Goal: Task Accomplishment & Management: Complete application form

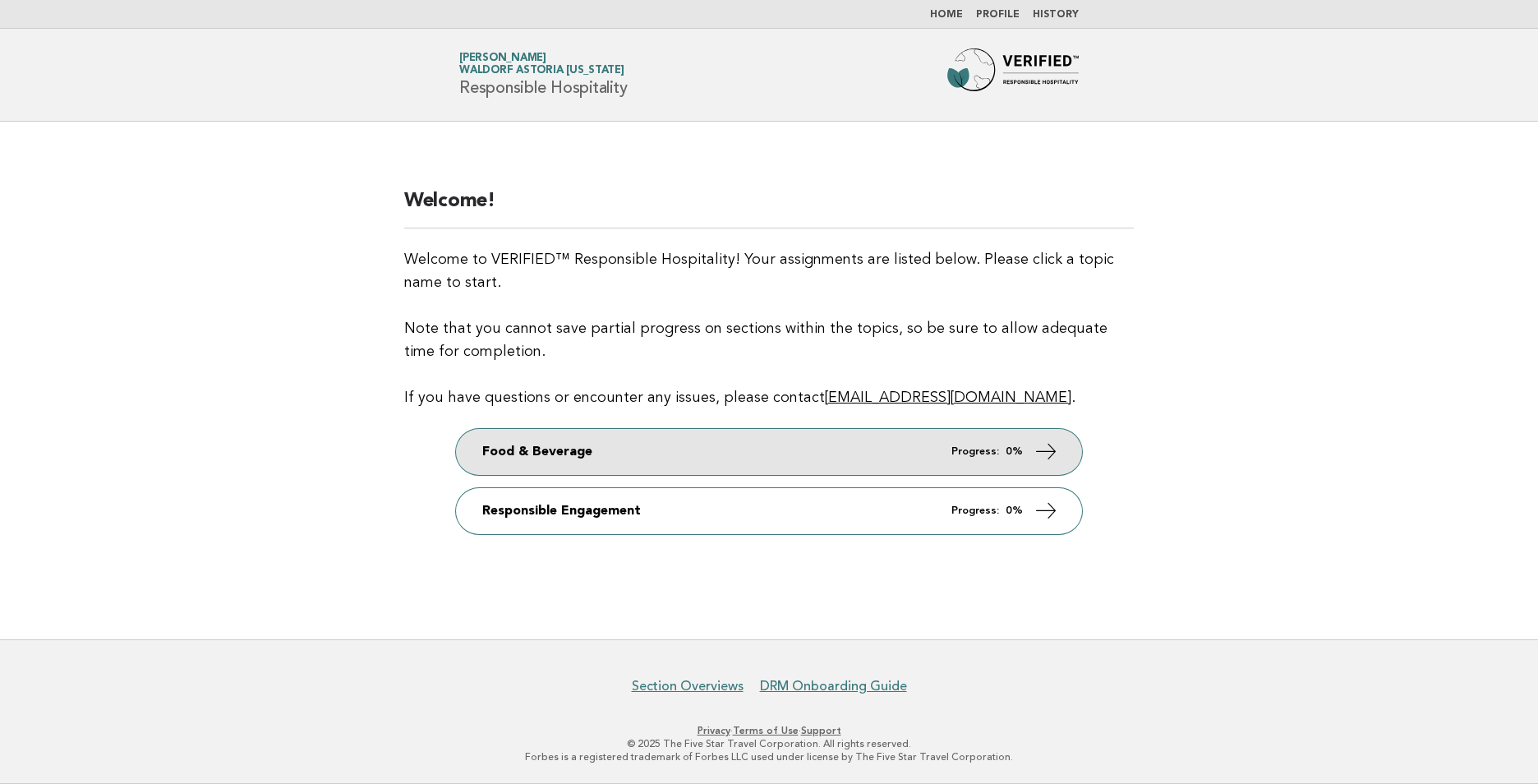
click at [646, 446] on link "Food & Beverage Progress: 0%" at bounding box center [769, 452] width 626 height 46
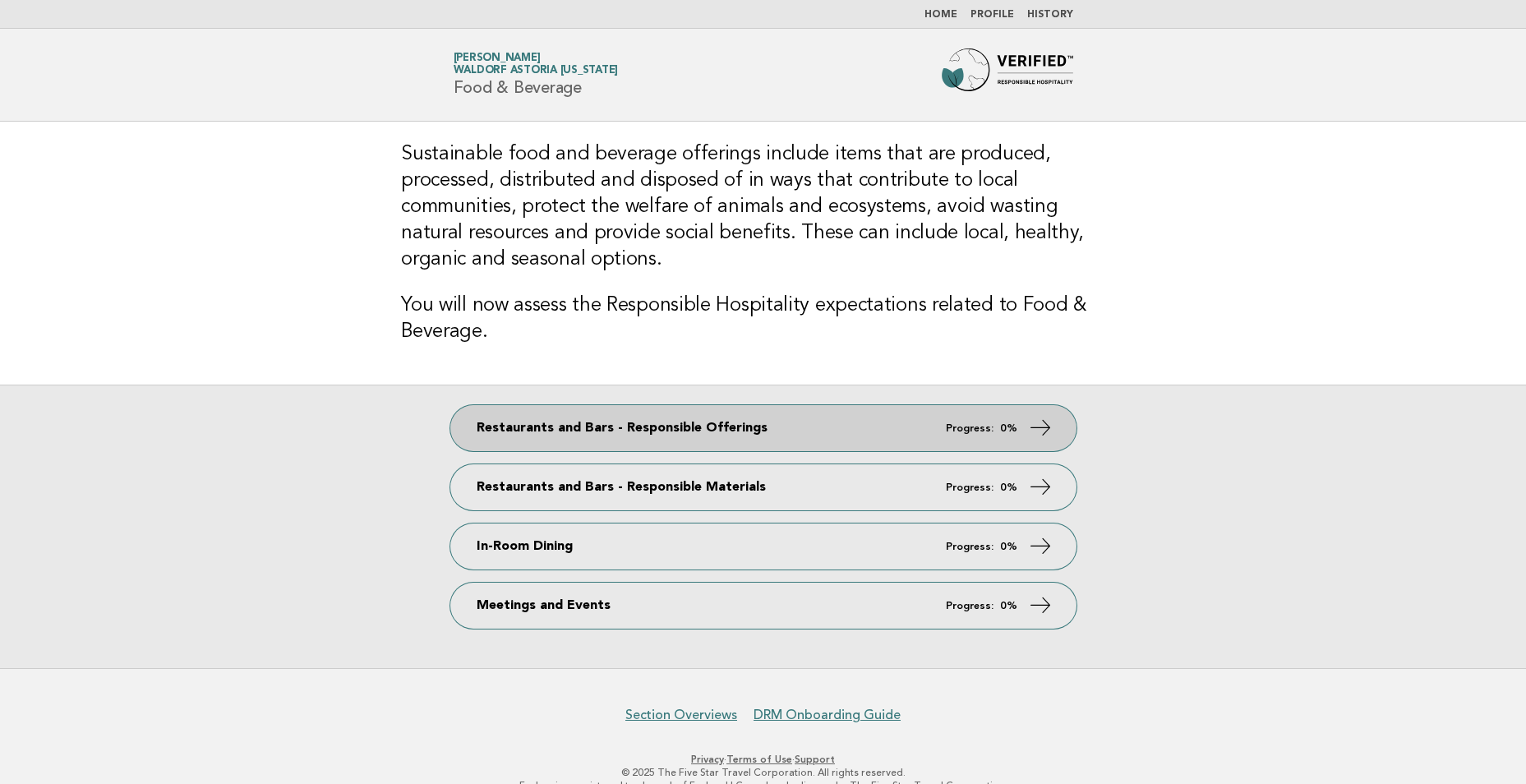
click at [666, 405] on link "Restaurants and Bars - Responsible Offerings Progress: 0%" at bounding box center [763, 428] width 626 height 46
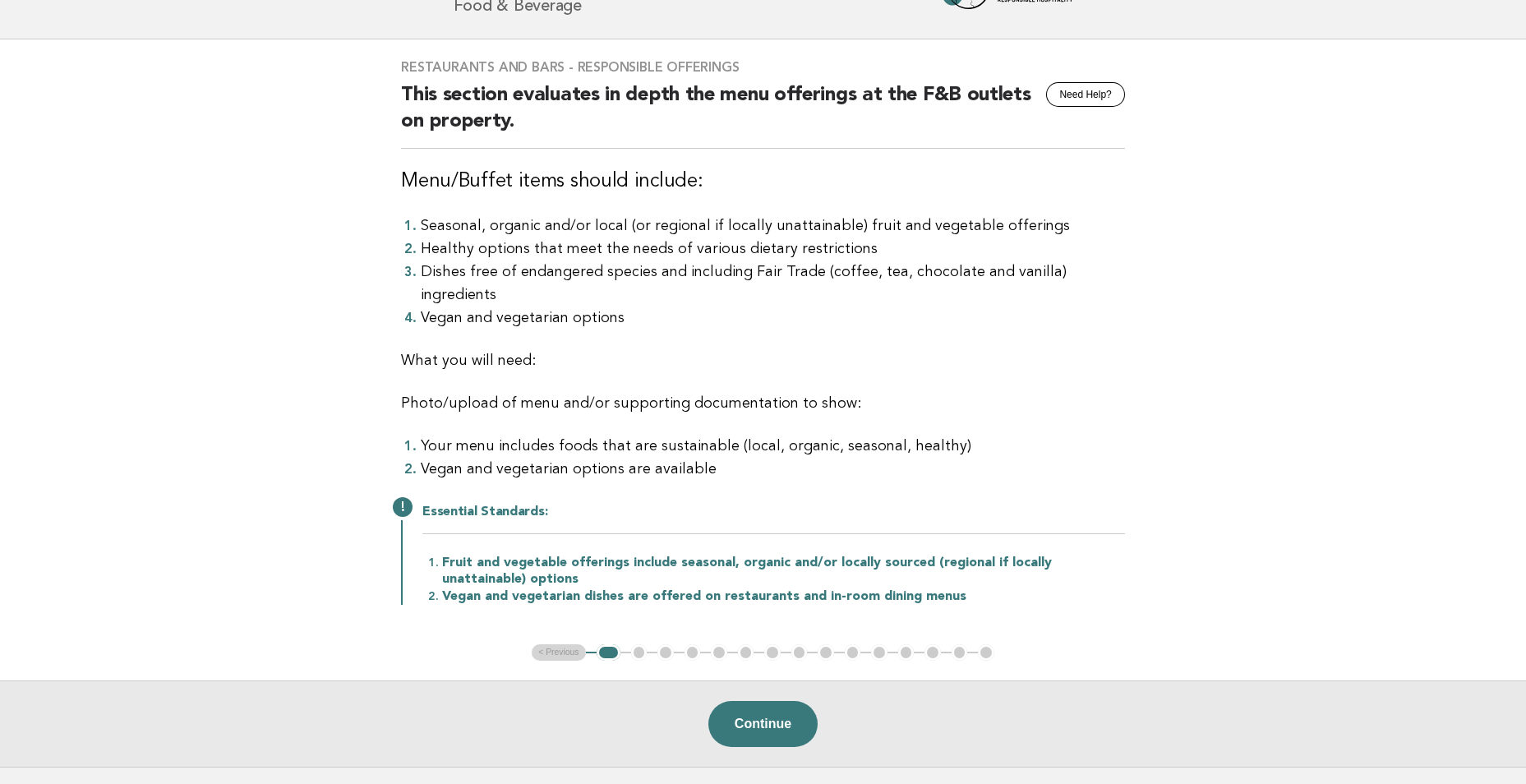
scroll to position [165, 0]
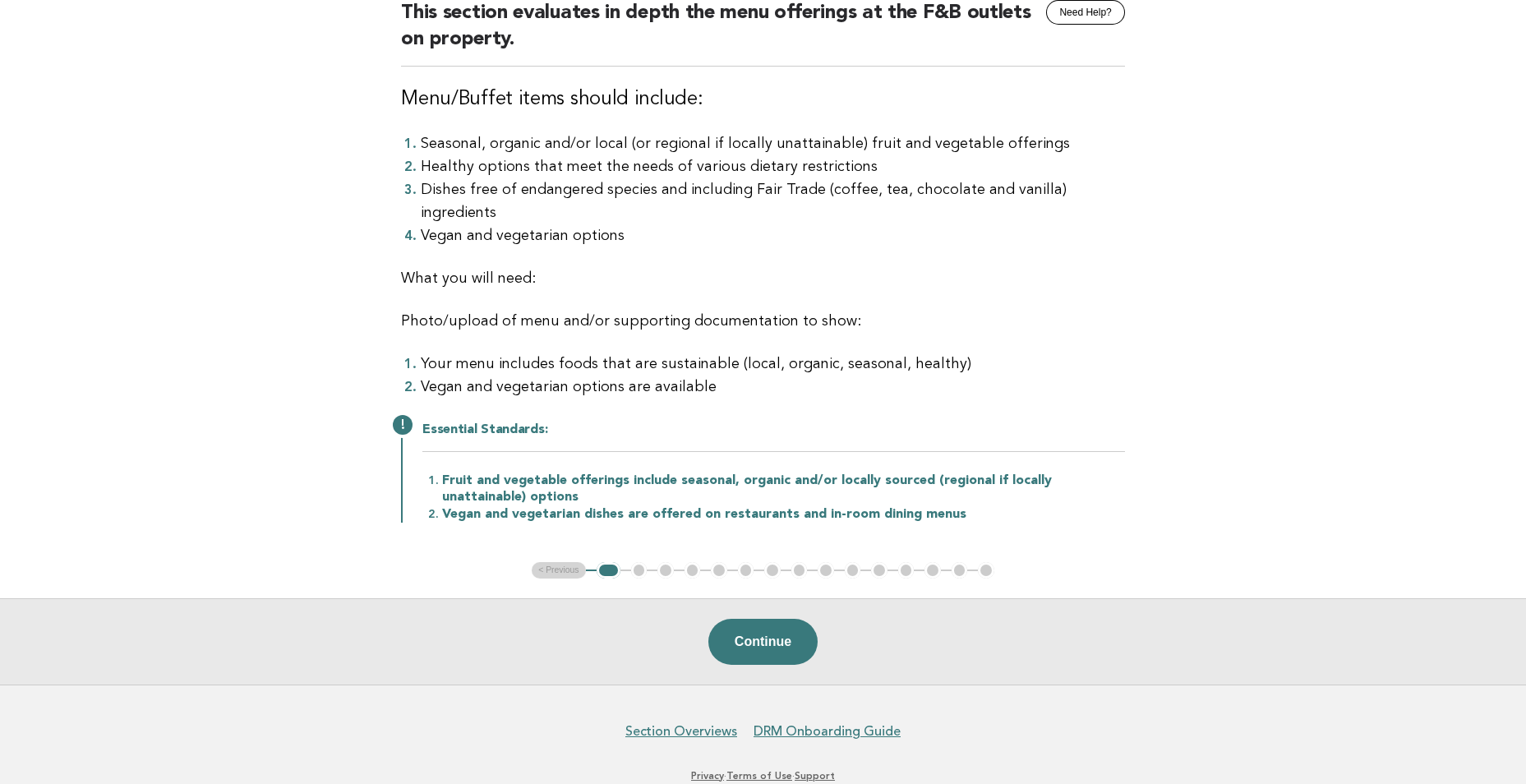
click at [609, 562] on button "1" at bounding box center [608, 570] width 24 height 16
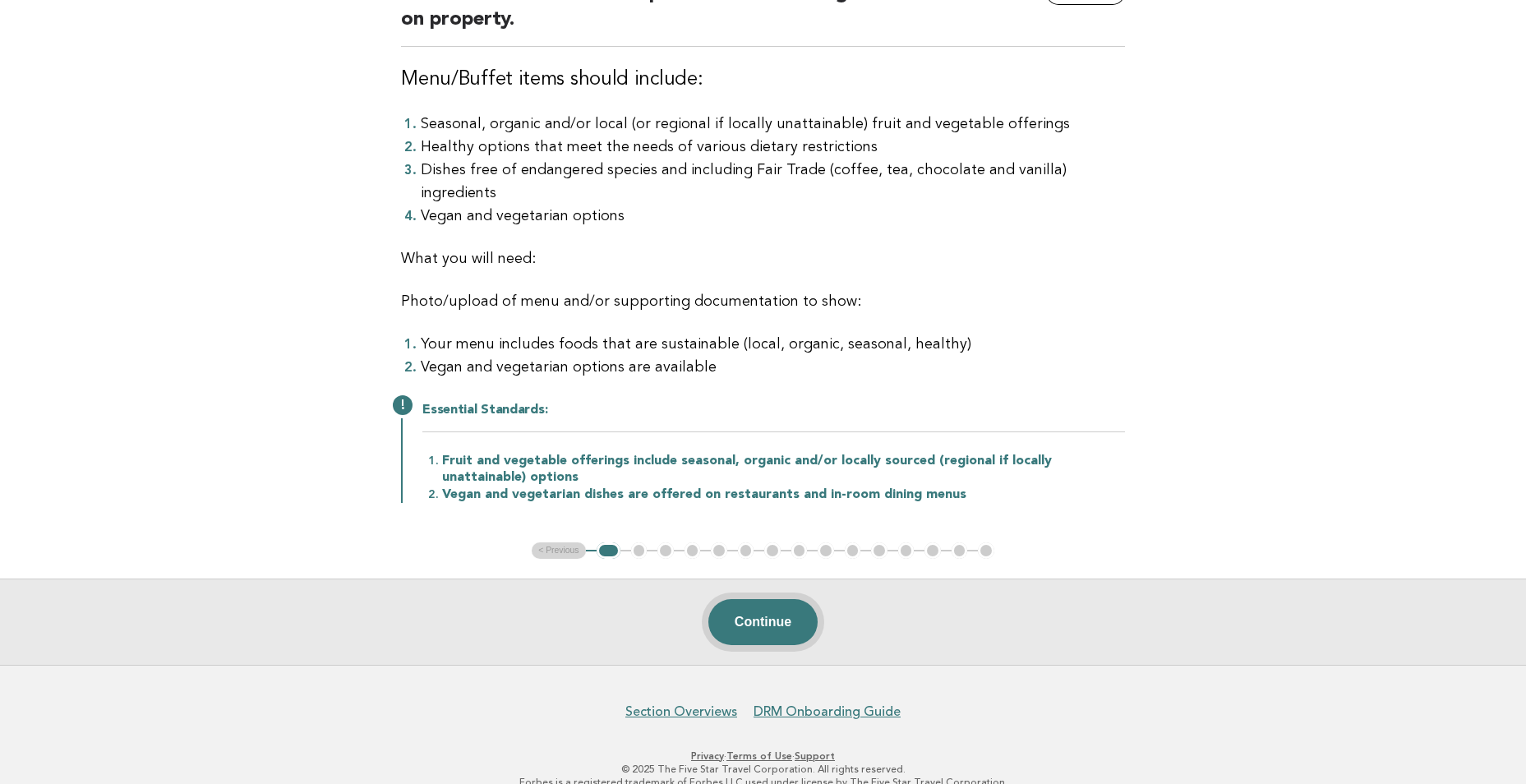
click at [743, 599] on button "Continue" at bounding box center [763, 622] width 109 height 46
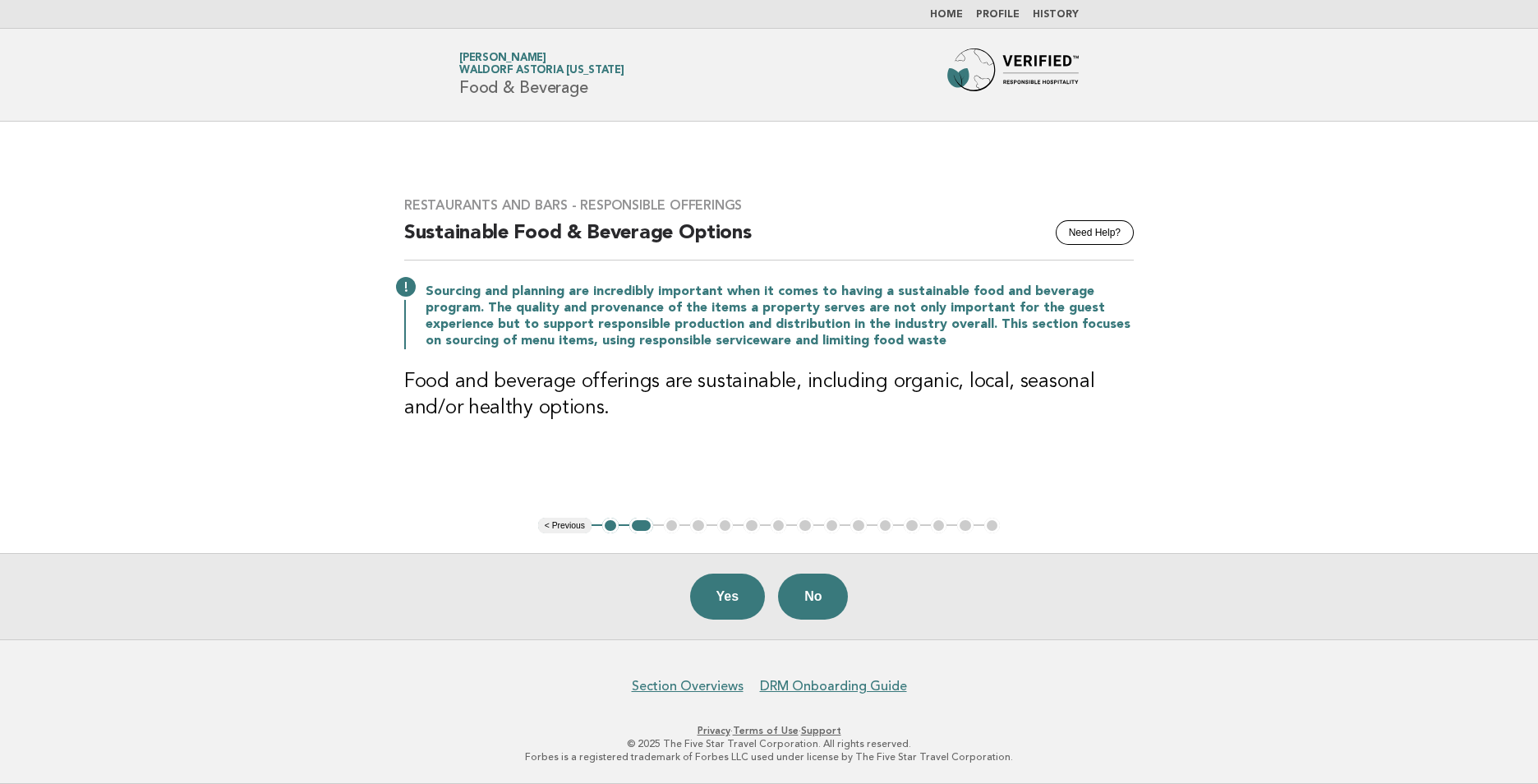
click at [554, 530] on button "< Previous" at bounding box center [565, 526] width 54 height 16
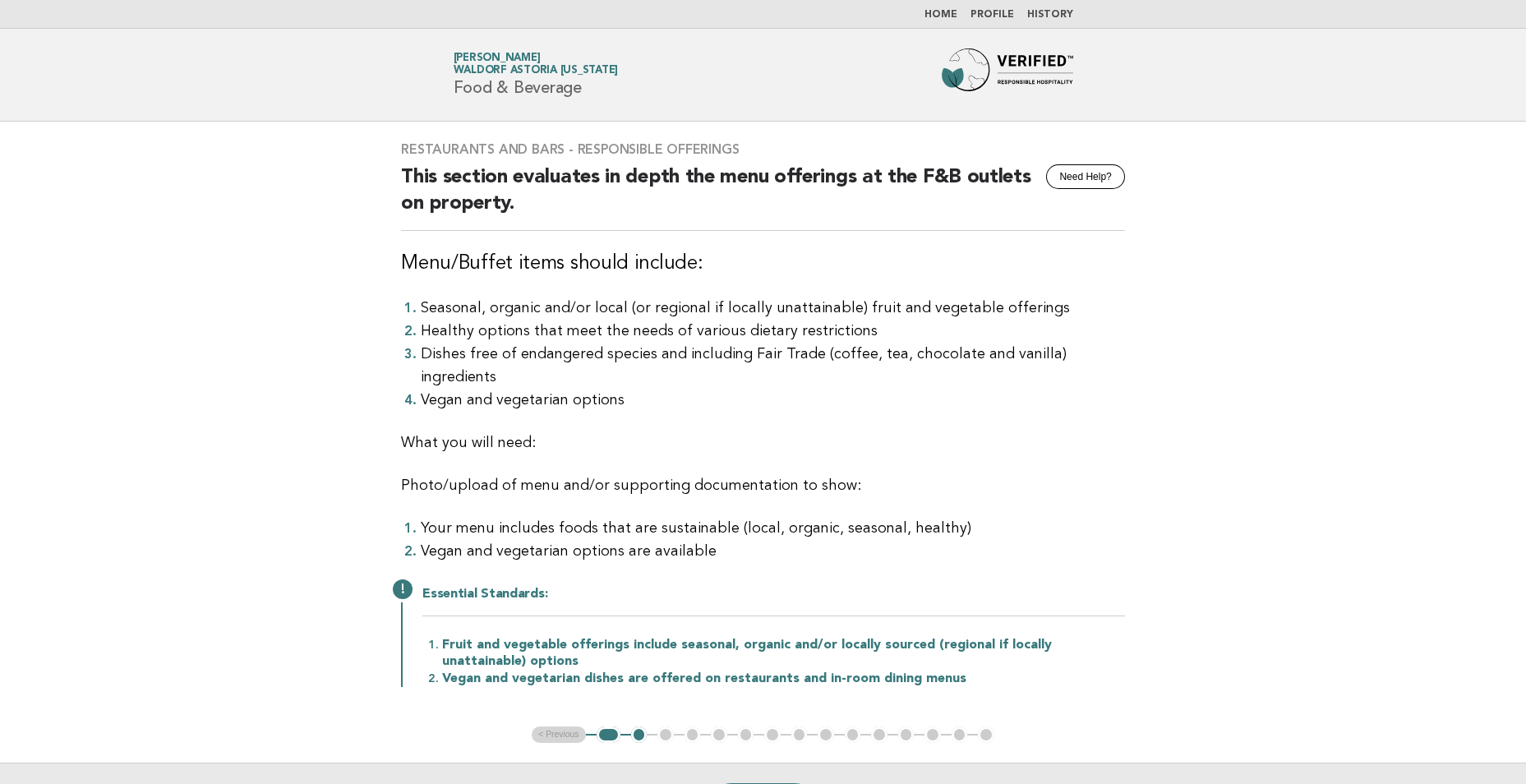
scroll to position [82, 0]
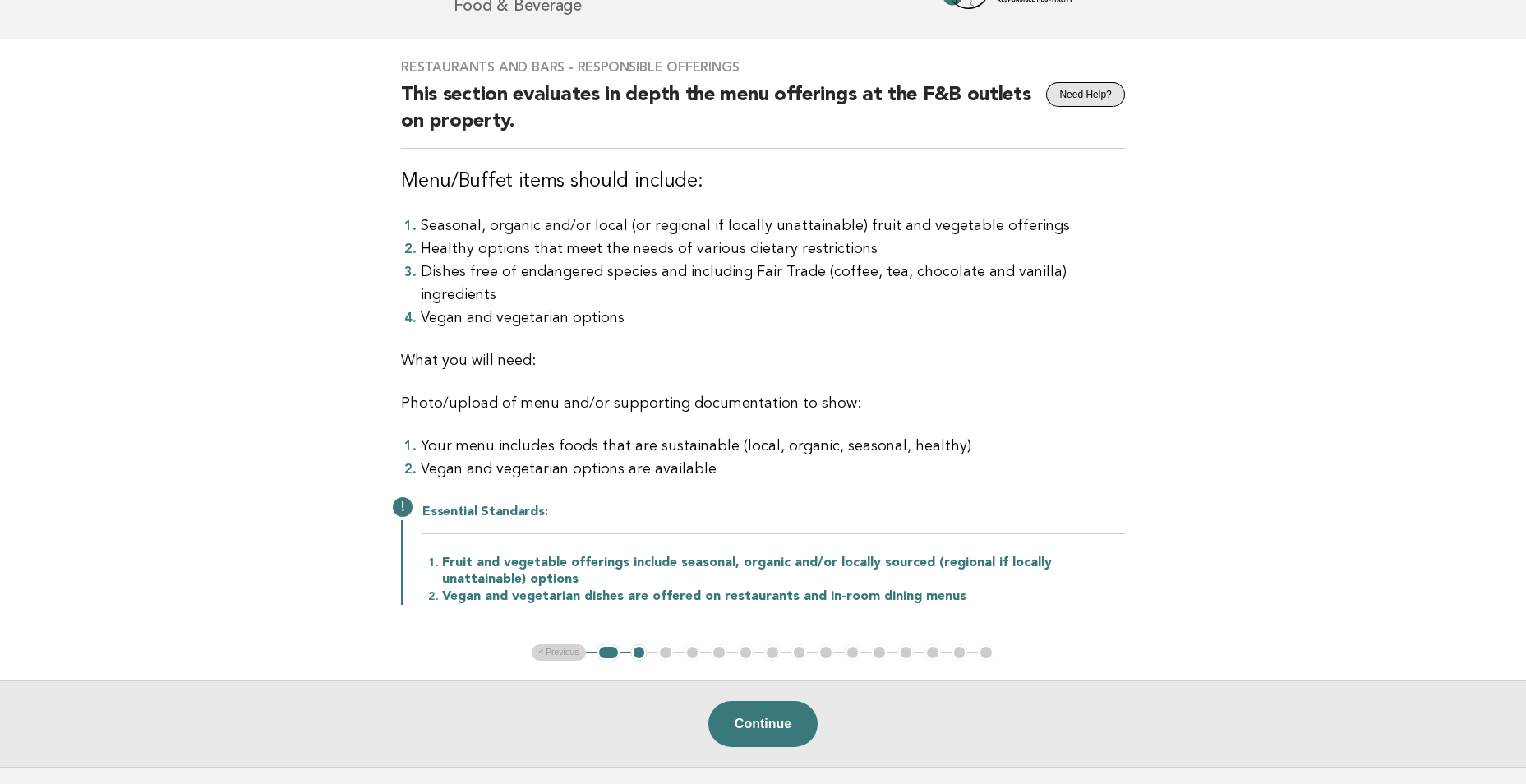
click at [1090, 98] on button "Need Help?" at bounding box center [1085, 95] width 79 height 25
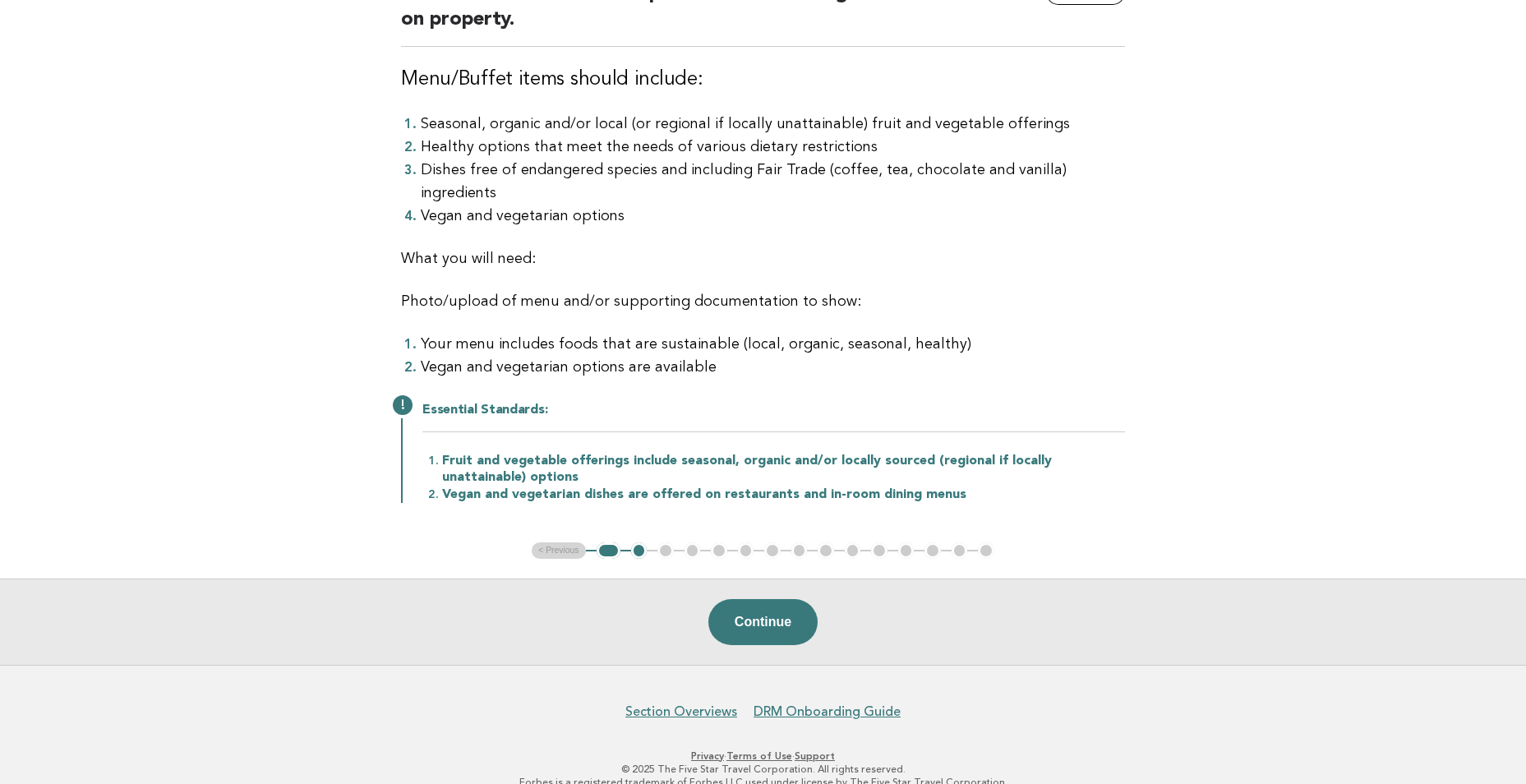
click at [560, 485] on li "Vegan and vegetarian dishes are offered on restaurants and in-room dining menus" at bounding box center [783, 494] width 683 height 17
click at [546, 452] on li "Fruit and vegetable offerings include seasonal, organic and/or locally sourced …" at bounding box center [783, 468] width 683 height 34
click at [498, 402] on h2 "Essential Standards:" at bounding box center [774, 417] width 703 height 31
click at [794, 599] on button "Continue" at bounding box center [763, 622] width 109 height 46
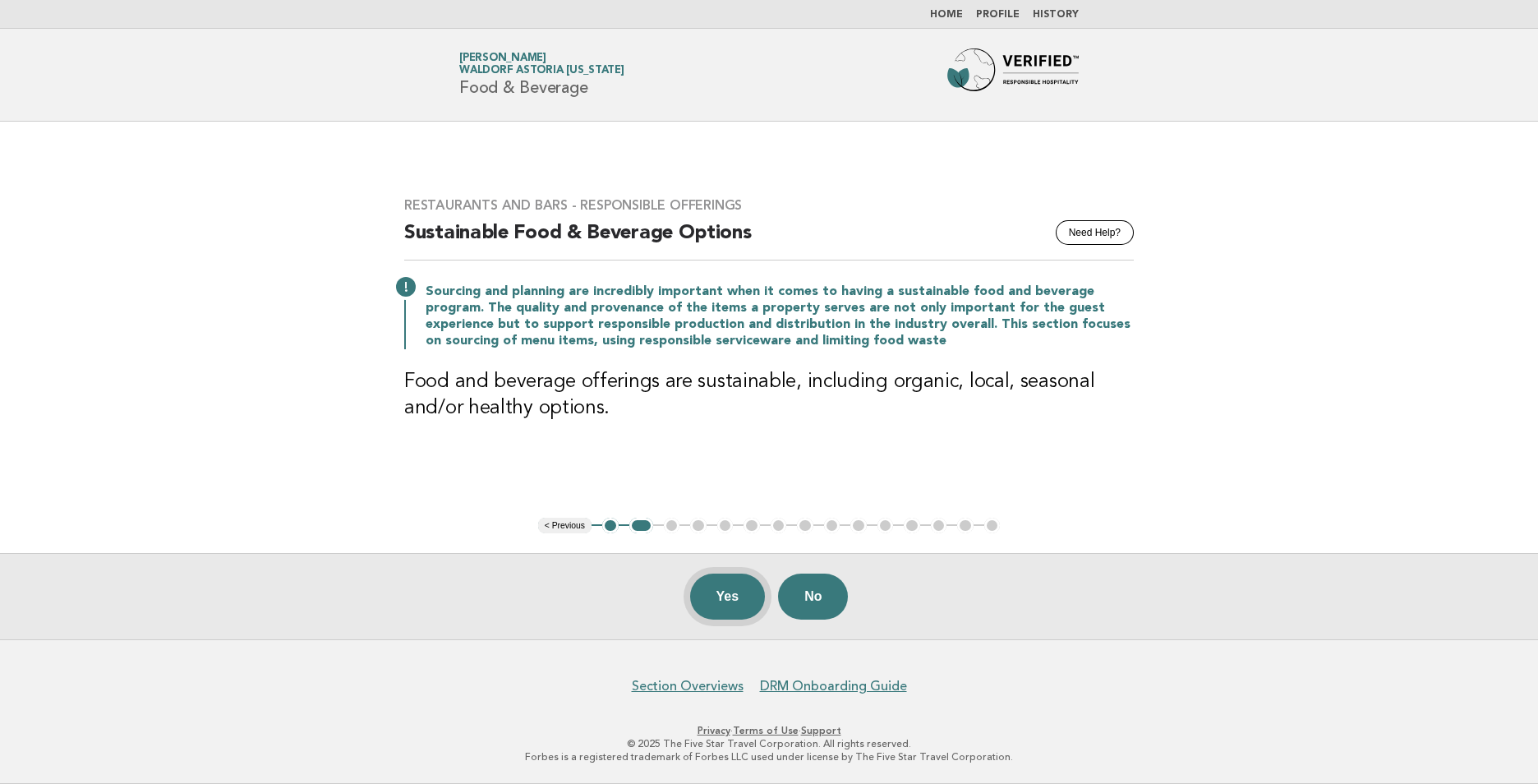
click at [721, 602] on button "Yes" at bounding box center [728, 596] width 76 height 46
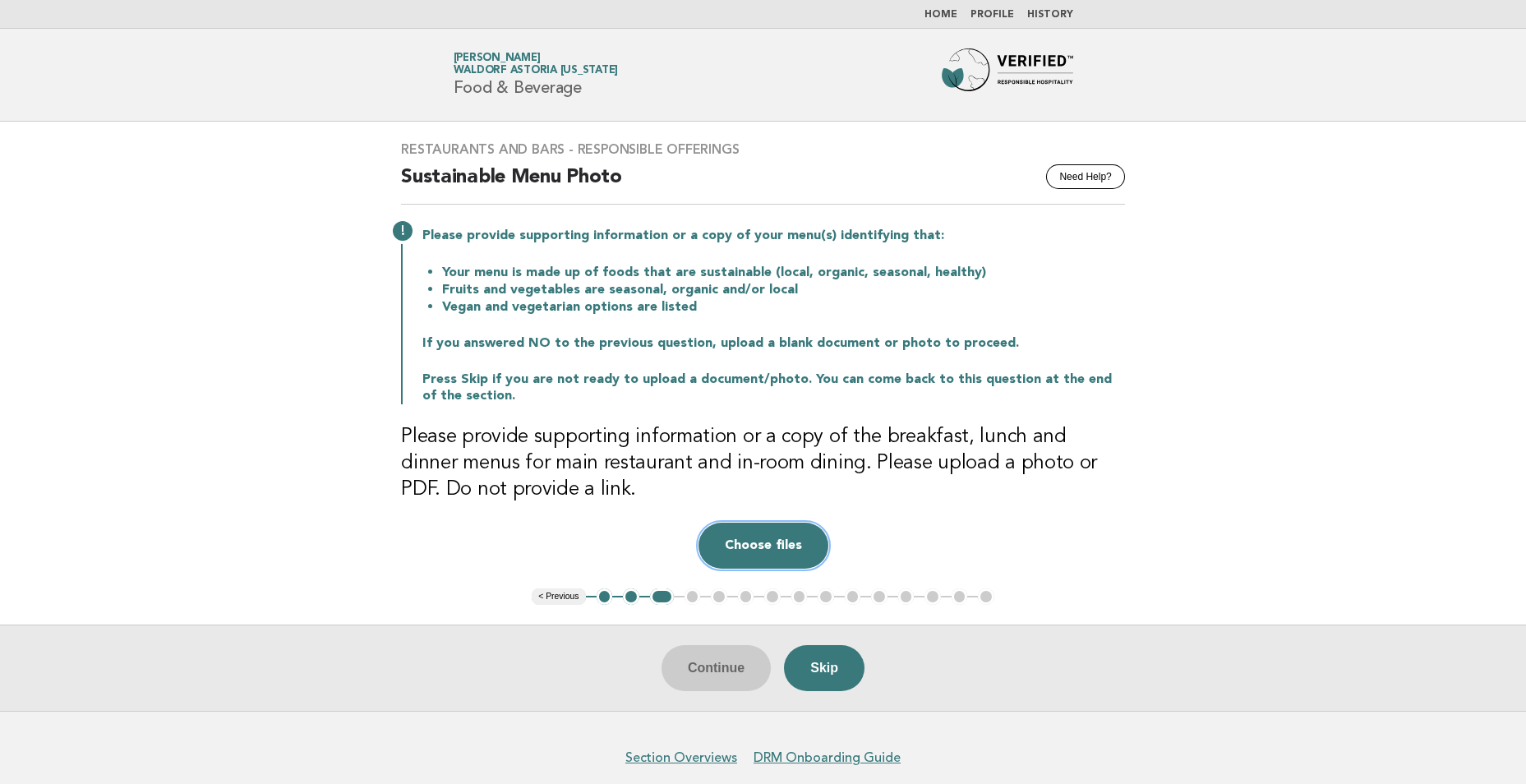
click at [761, 550] on button "Choose files" at bounding box center [763, 546] width 130 height 46
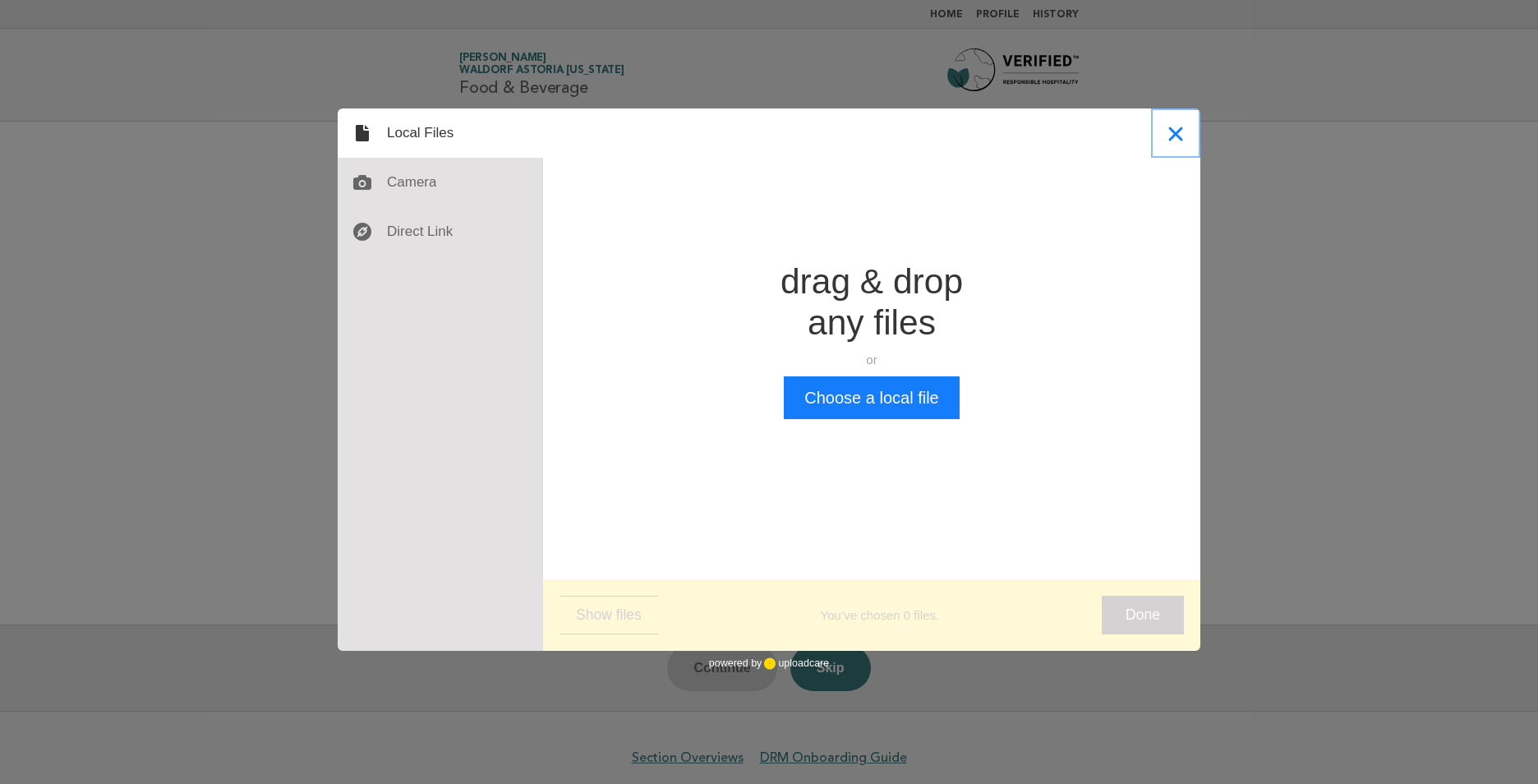
click at [1178, 136] on button "Close" at bounding box center [1175, 132] width 49 height 49
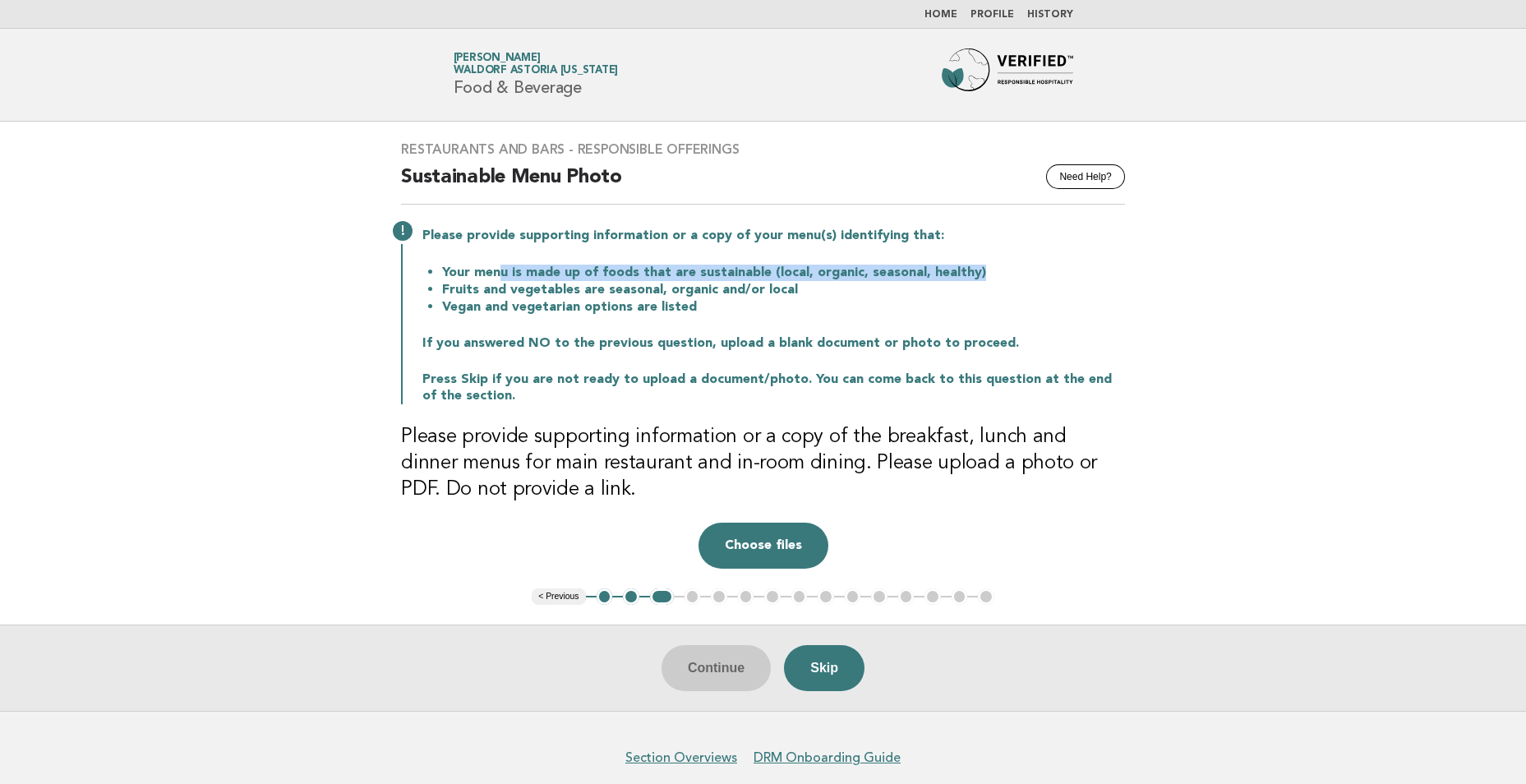
drag, startPoint x: 498, startPoint y: 273, endPoint x: 976, endPoint y: 269, distance: 478.0
click at [976, 269] on li "Your menu is made up of foods that are sustainable (local, organic, seasonal, h…" at bounding box center [783, 272] width 683 height 17
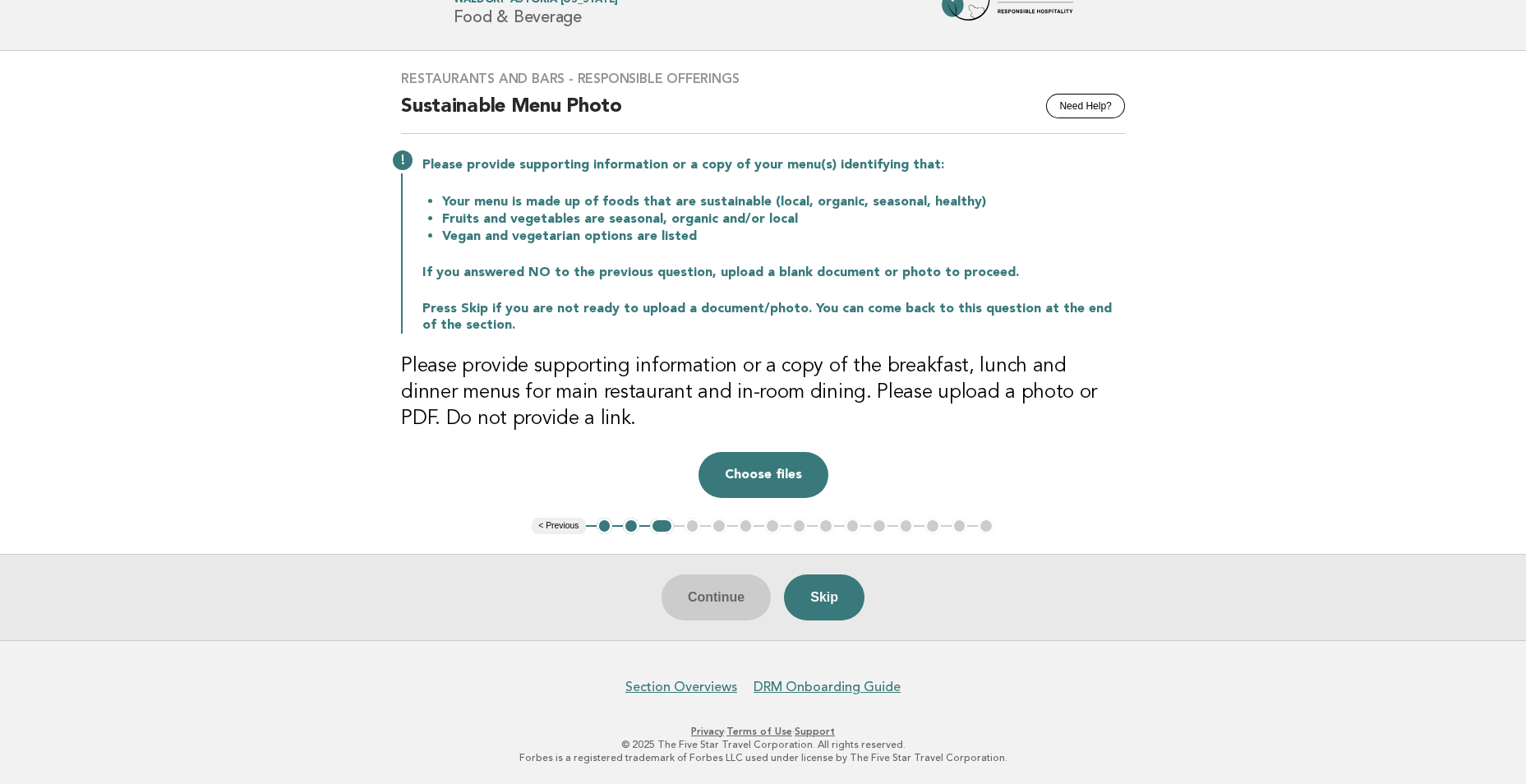
click at [780, 236] on li "Vegan and vegetarian options are listed" at bounding box center [783, 236] width 683 height 17
